Goal: Task Accomplishment & Management: Manage account settings

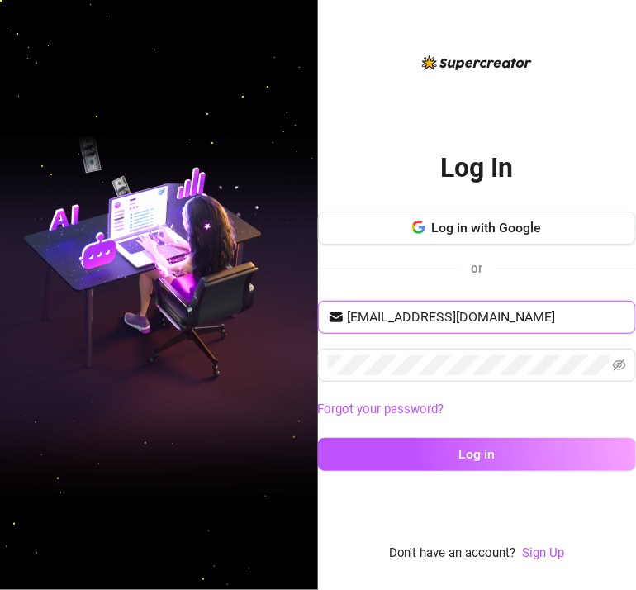
drag, startPoint x: 486, startPoint y: 313, endPoint x: 460, endPoint y: 317, distance: 25.9
click at [486, 313] on input "[EMAIL_ADDRESS][DOMAIN_NAME]" at bounding box center [487, 317] width 279 height 20
drag, startPoint x: 460, startPoint y: 317, endPoint x: 439, endPoint y: 320, distance: 20.8
click at [439, 320] on input "[EMAIL_ADDRESS][DOMAIN_NAME]" at bounding box center [487, 317] width 279 height 20
click at [505, 314] on input "[EMAIL_ADDRESS][DOMAIN_NAME]" at bounding box center [487, 317] width 279 height 20
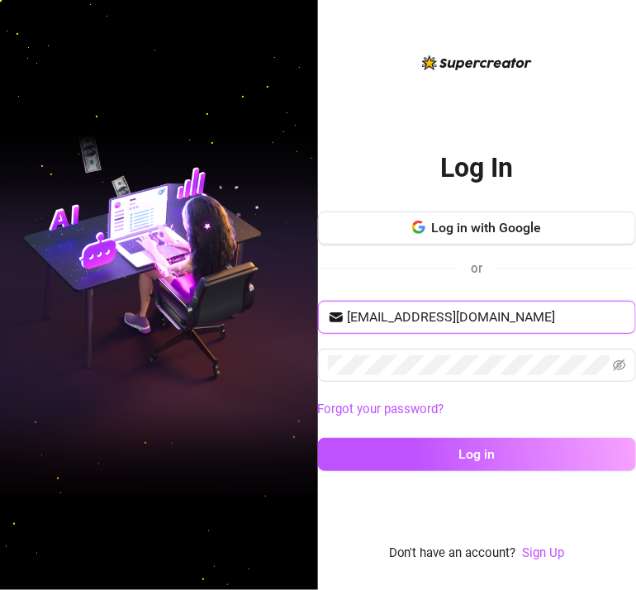
drag, startPoint x: 520, startPoint y: 315, endPoint x: 331, endPoint y: 313, distance: 189.1
click at [331, 313] on span "[EMAIL_ADDRESS][DOMAIN_NAME]" at bounding box center [477, 317] width 319 height 33
paste input "lomazturbas"
type input "[EMAIL_ADDRESS][DOMAIN_NAME]"
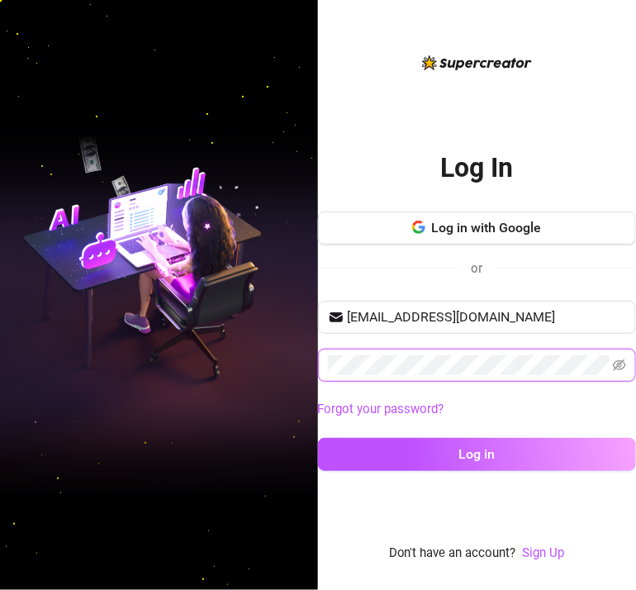
click at [305, 364] on div "Log In Log in with Google or [EMAIL_ADDRESS][DOMAIN_NAME] Forgot your password?…" at bounding box center [318, 295] width 636 height 590
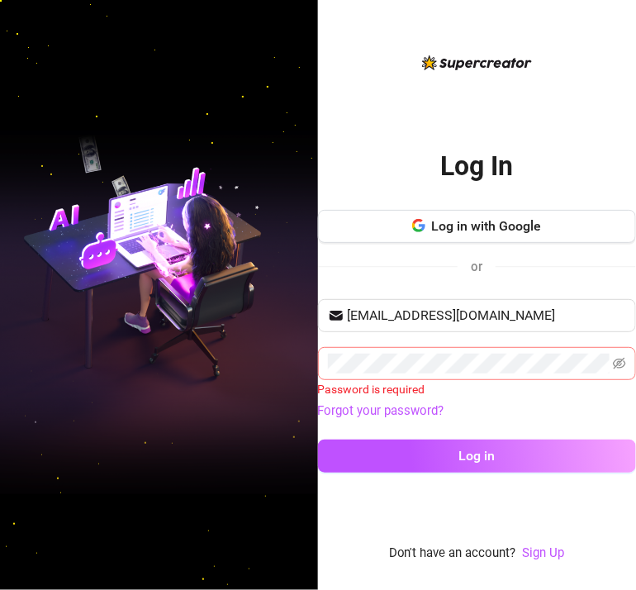
click at [350, 351] on span at bounding box center [477, 363] width 319 height 33
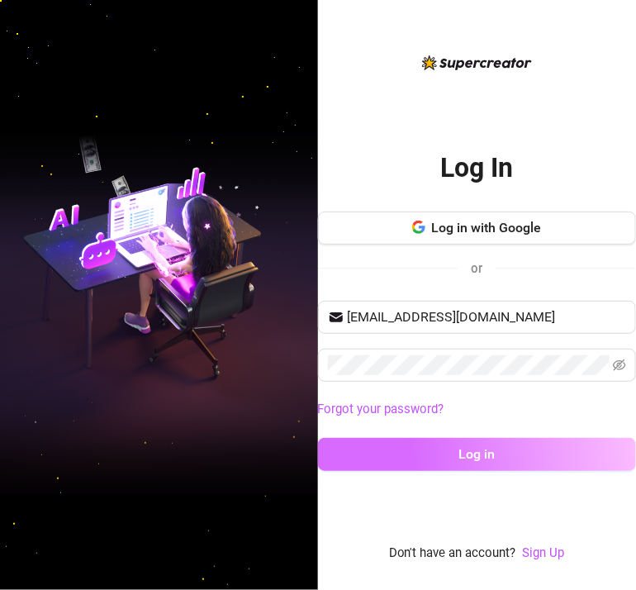
click at [415, 449] on button "Log in" at bounding box center [477, 454] width 319 height 33
